Goal: Navigation & Orientation: Find specific page/section

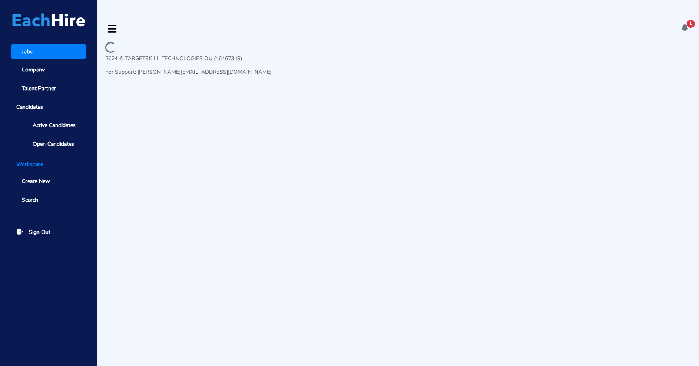
click at [684, 24] on icon at bounding box center [684, 28] width 8 height 8
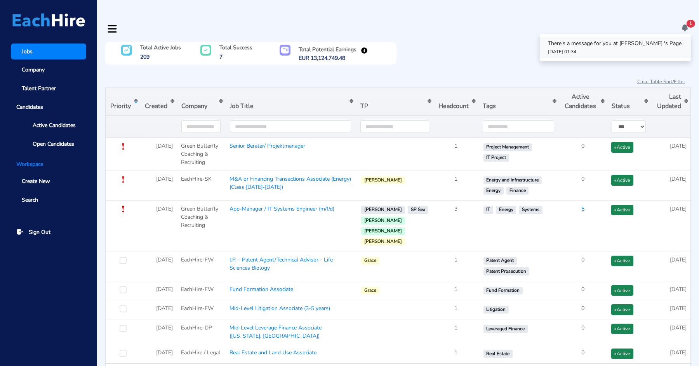
click at [639, 39] on p "There's a message for you at [PERSON_NAME] 's Page." at bounding box center [615, 43] width 135 height 8
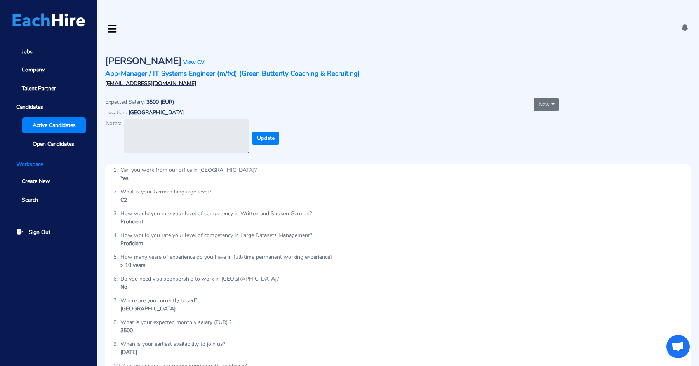
click at [61, 118] on link "Active Candidates" at bounding box center [54, 125] width 64 height 16
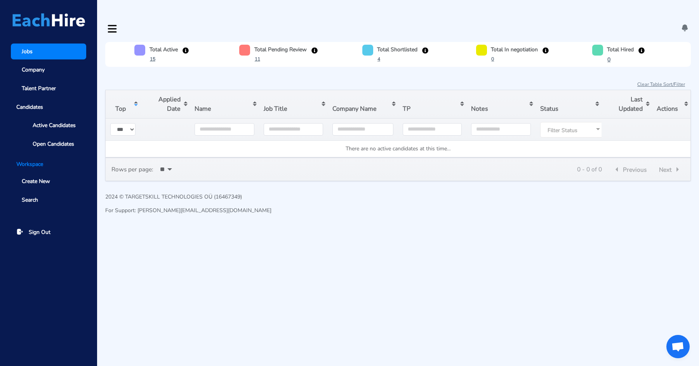
click at [32, 56] on link "Jobs" at bounding box center [48, 51] width 75 height 16
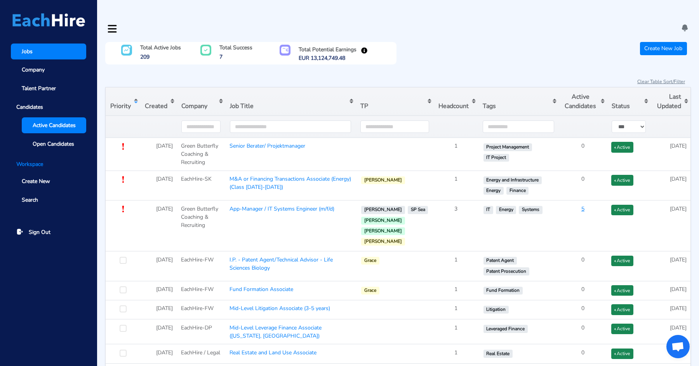
click at [43, 124] on span "Active Candidates" at bounding box center [54, 125] width 43 height 8
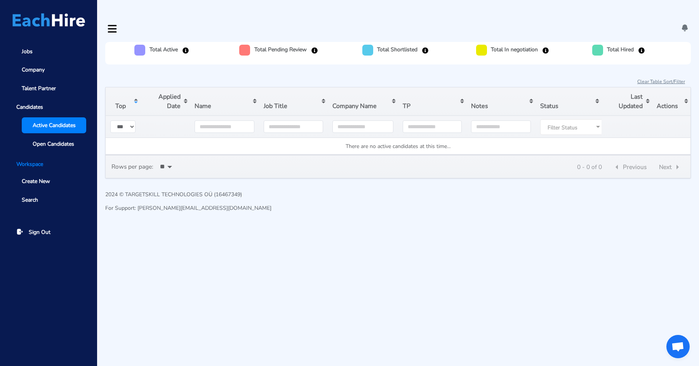
click at [202, 226] on html "Jobs Company Talent Partner Candidates Active Candidates Open Candidates Worksp…" at bounding box center [349, 113] width 699 height 226
